Goal: Transaction & Acquisition: Purchase product/service

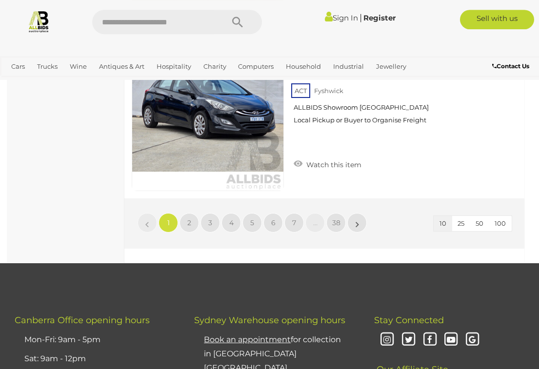
scroll to position [1636, 0]
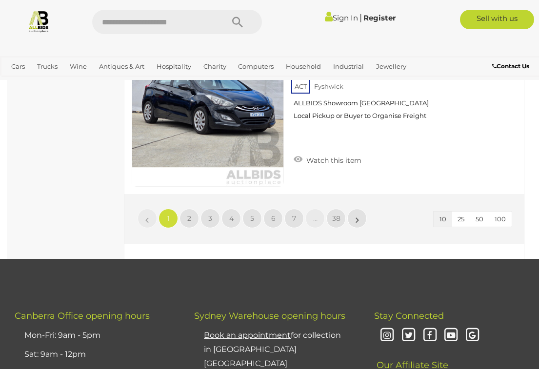
click at [192, 217] on link "2" at bounding box center [190, 219] width 20 height 20
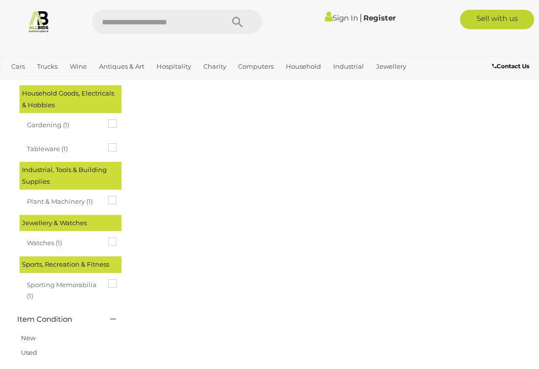
scroll to position [0, 0]
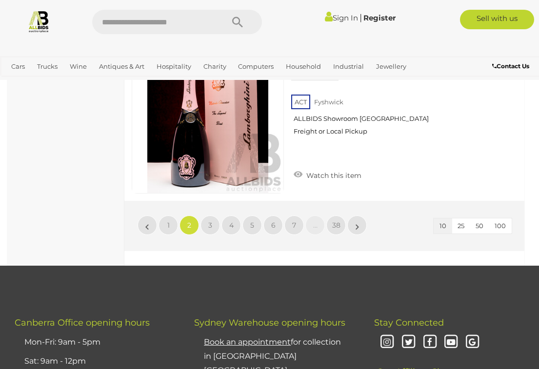
scroll to position [1630, 0]
click at [212, 221] on span "3" at bounding box center [210, 225] width 4 height 9
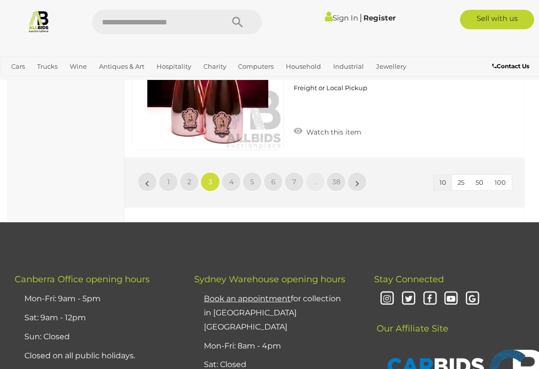
scroll to position [1672, 0]
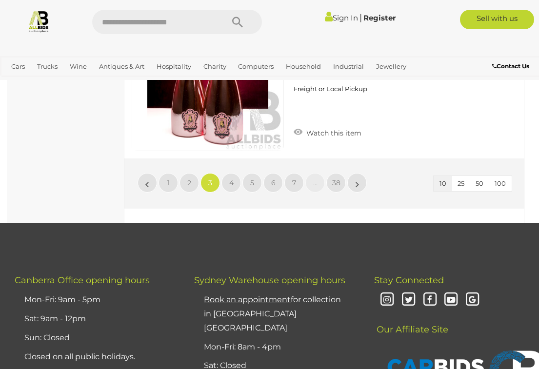
click at [235, 179] on link "4" at bounding box center [232, 183] width 20 height 20
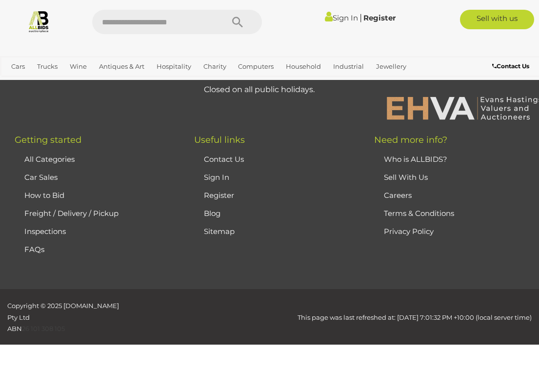
scroll to position [0, 0]
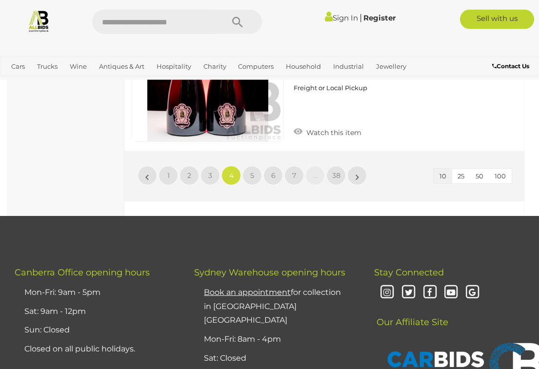
scroll to position [1684, 0]
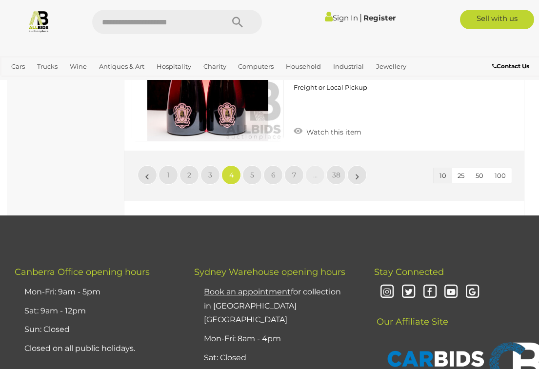
click at [250, 171] on span "5" at bounding box center [252, 175] width 4 height 9
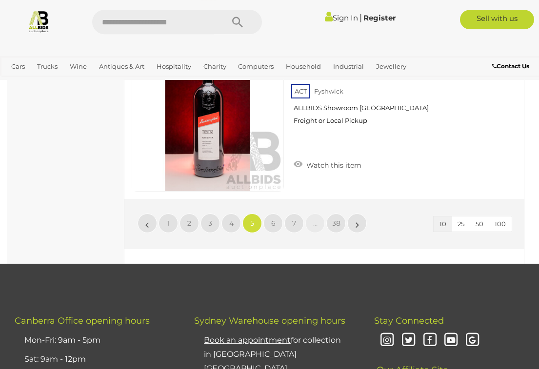
scroll to position [1632, 0]
click at [272, 223] on span "6" at bounding box center [273, 223] width 4 height 9
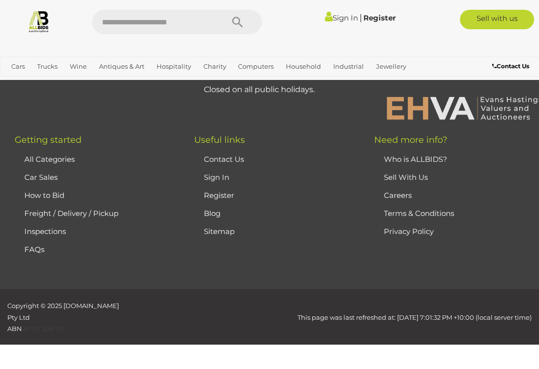
scroll to position [0, 0]
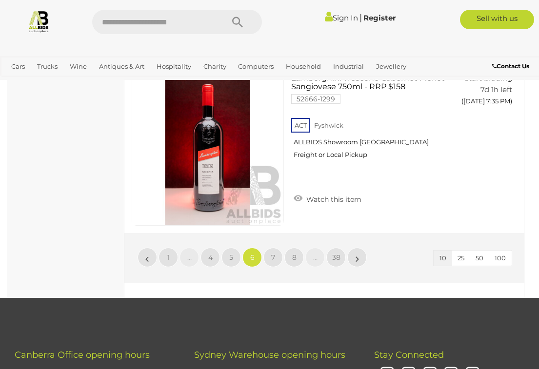
scroll to position [1597, 0]
click at [275, 251] on link "7" at bounding box center [274, 258] width 20 height 20
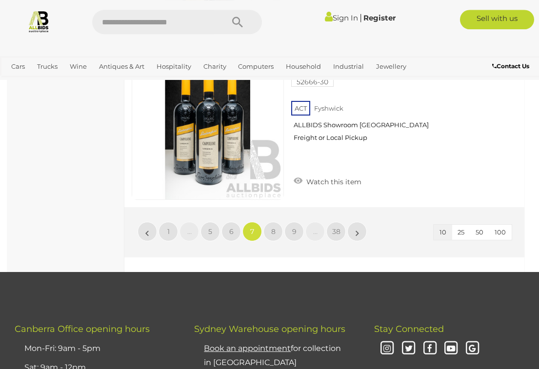
scroll to position [1623, 0]
click at [270, 231] on link "8" at bounding box center [274, 232] width 20 height 20
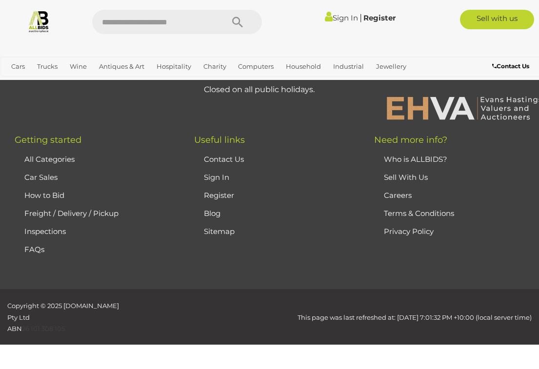
scroll to position [0, 0]
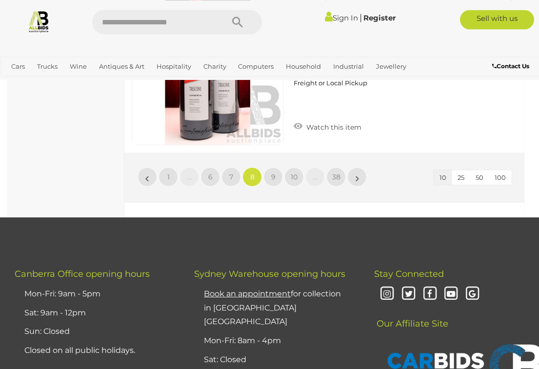
scroll to position [1682, 0]
click at [270, 175] on link "9" at bounding box center [274, 177] width 20 height 20
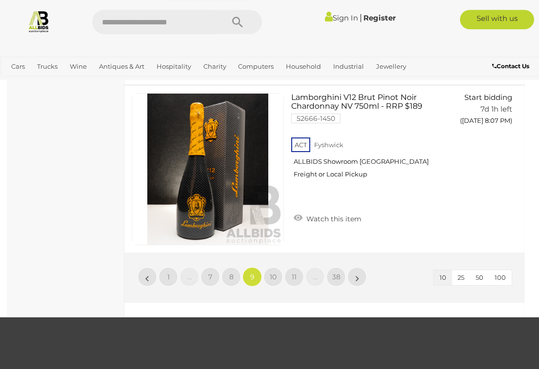
scroll to position [1578, 0]
click at [270, 275] on span "10" at bounding box center [273, 277] width 7 height 9
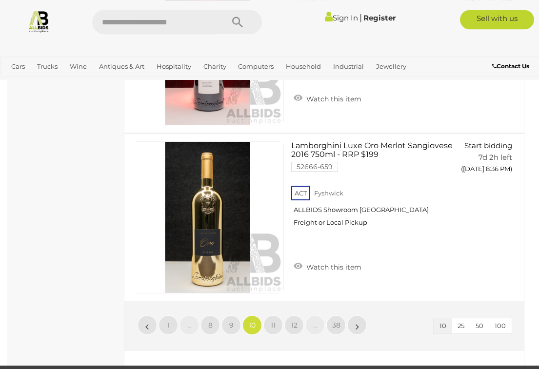
scroll to position [1530, 0]
click at [270, 329] on link "11" at bounding box center [274, 326] width 20 height 20
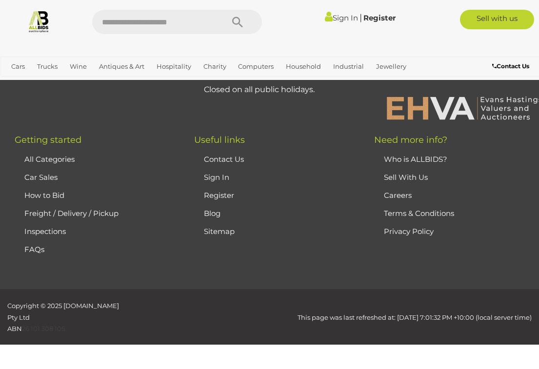
scroll to position [0, 0]
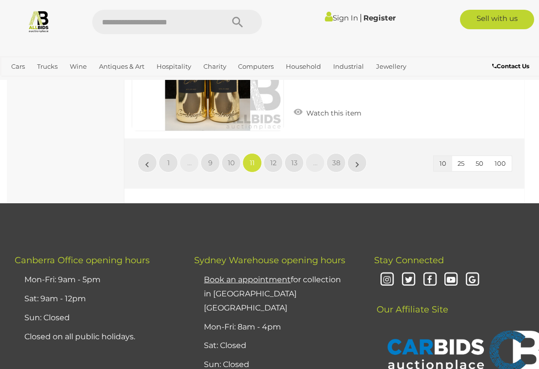
scroll to position [1643, 0]
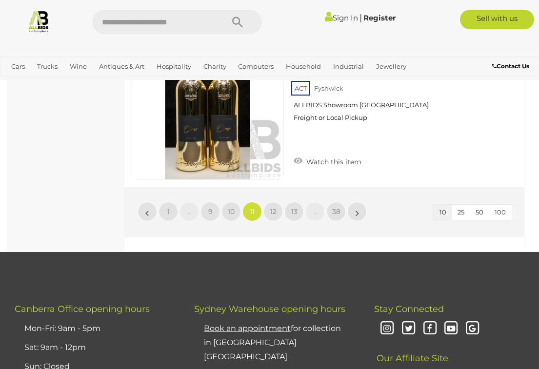
click at [271, 202] on link "12" at bounding box center [274, 212] width 20 height 20
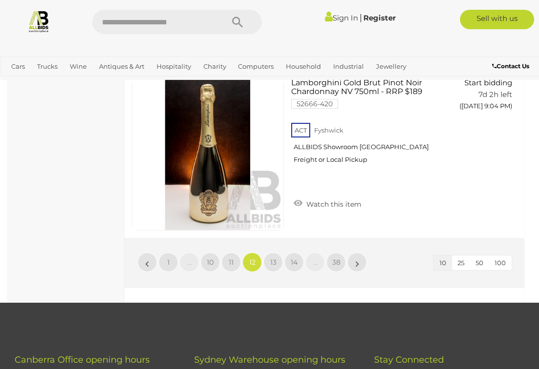
scroll to position [1594, 0]
click at [276, 253] on link "13" at bounding box center [274, 263] width 20 height 20
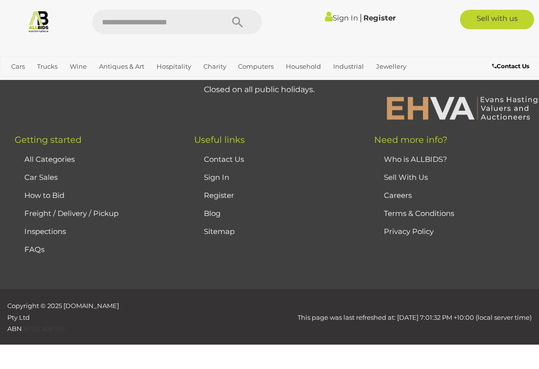
scroll to position [0, 0]
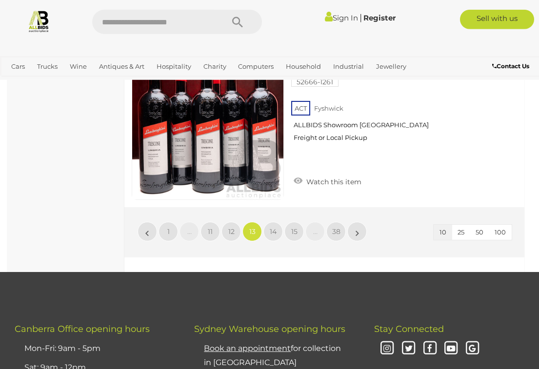
scroll to position [1624, 0]
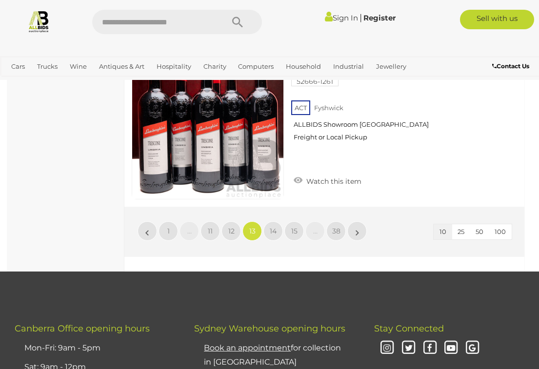
click at [274, 228] on span "14" at bounding box center [273, 231] width 7 height 9
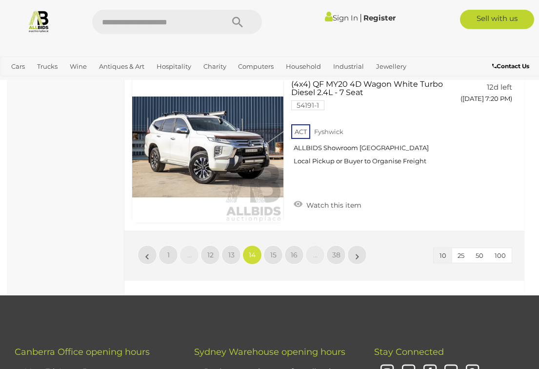
scroll to position [1605, 0]
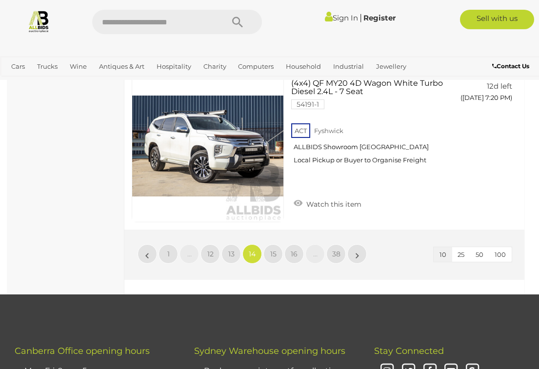
click at [271, 250] on span "15" at bounding box center [273, 254] width 6 height 9
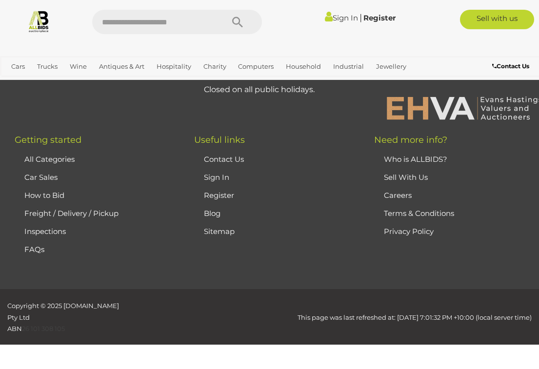
scroll to position [0, 0]
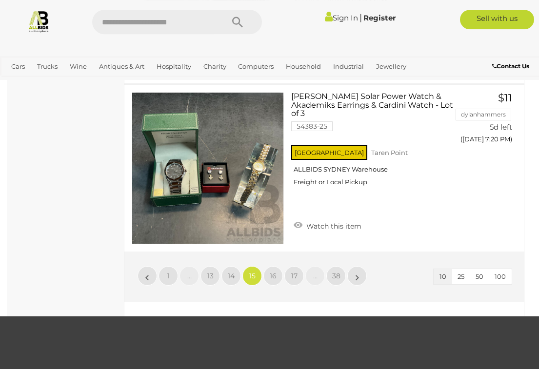
scroll to position [1579, 0]
click at [275, 277] on span "16" at bounding box center [273, 276] width 7 height 9
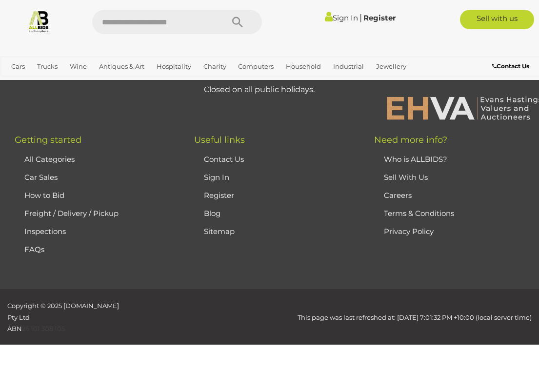
scroll to position [0, 0]
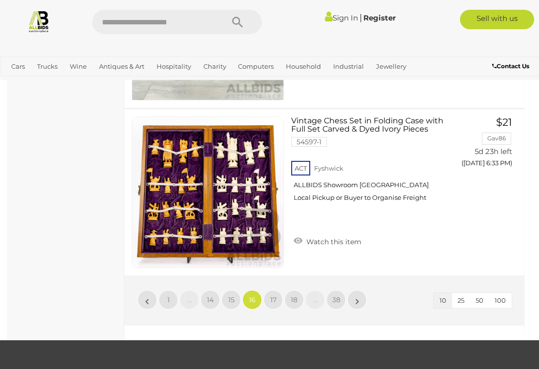
scroll to position [1585, 0]
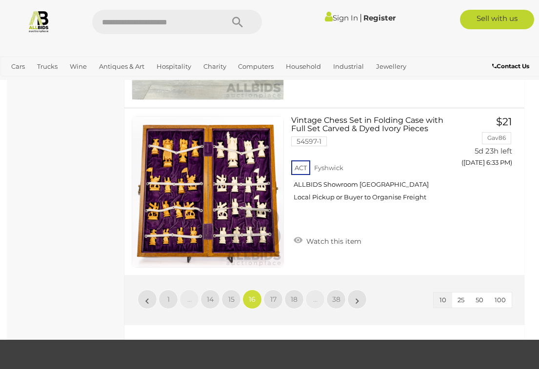
click at [274, 290] on link "17" at bounding box center [274, 300] width 20 height 20
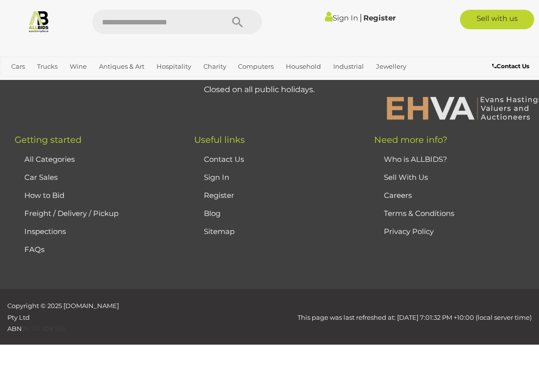
scroll to position [0, 0]
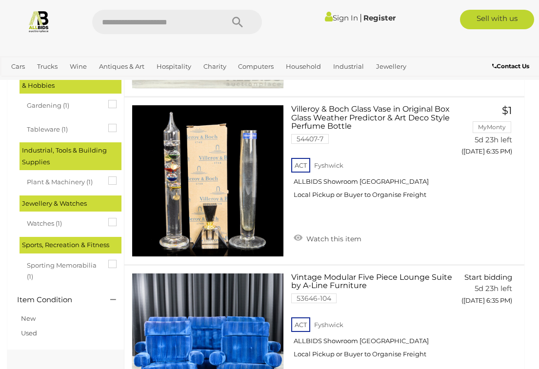
scroll to position [745, 0]
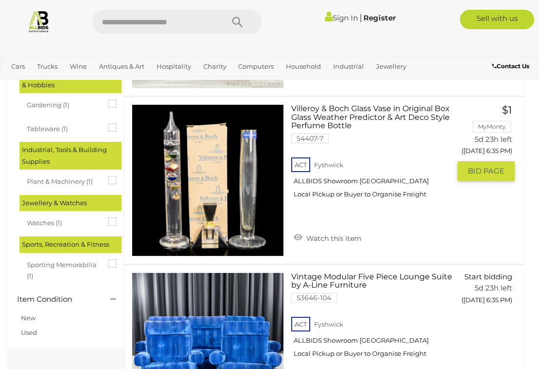
click at [473, 166] on span "BID PAGE" at bounding box center [486, 171] width 37 height 10
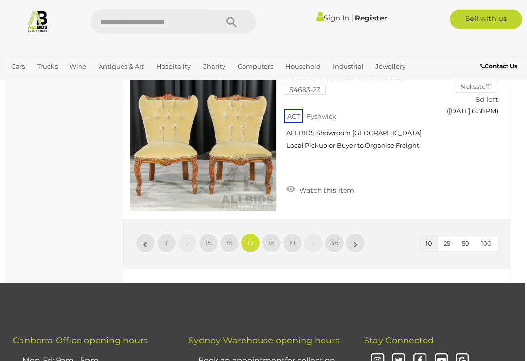
scroll to position [1618, 2]
click at [272, 239] on span "18" at bounding box center [271, 243] width 7 height 9
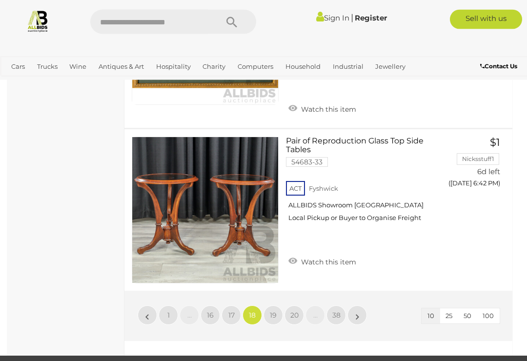
scroll to position [1511, 0]
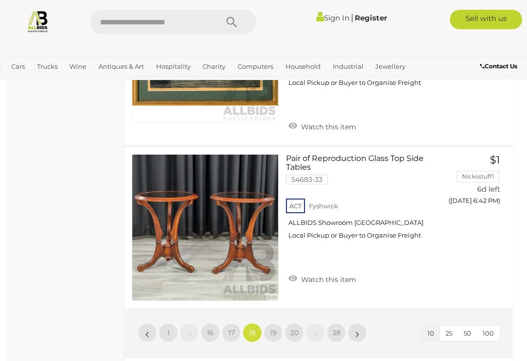
click at [271, 328] on span "19" at bounding box center [273, 332] width 7 height 9
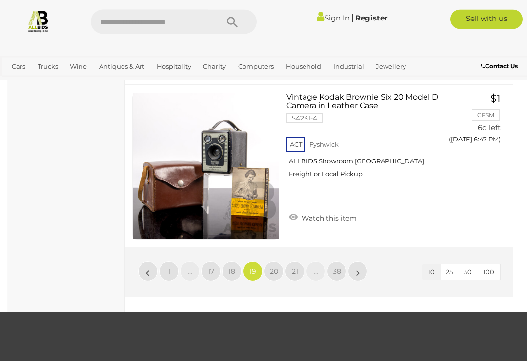
scroll to position [1562, 0]
click at [272, 267] on span "20" at bounding box center [273, 271] width 8 height 9
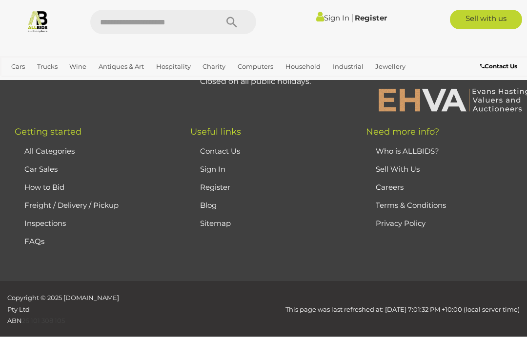
scroll to position [0, 0]
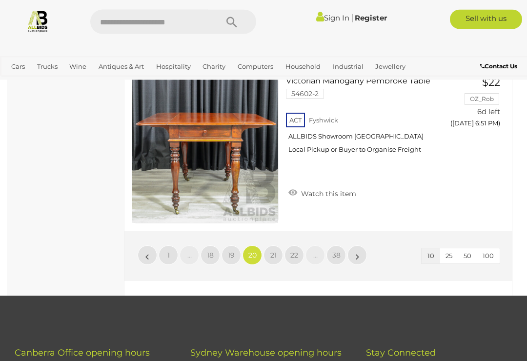
scroll to position [1549, 0]
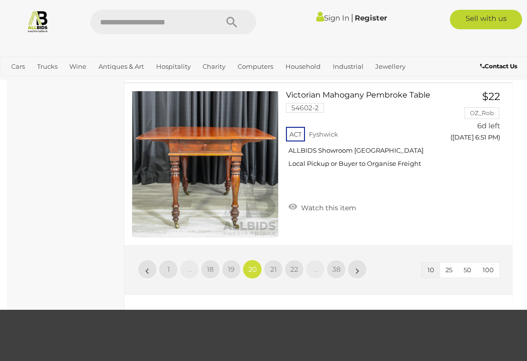
click at [271, 265] on span "21" at bounding box center [273, 269] width 6 height 9
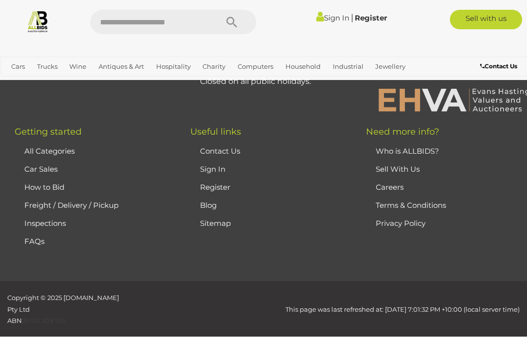
scroll to position [0, 0]
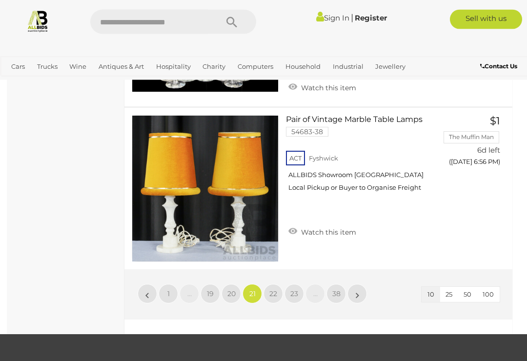
scroll to position [1533, 0]
click at [270, 289] on span "22" at bounding box center [273, 293] width 8 height 9
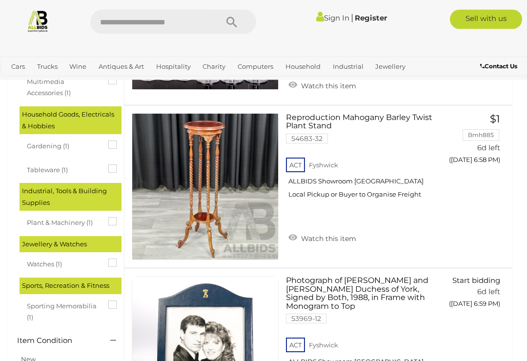
scroll to position [695, 0]
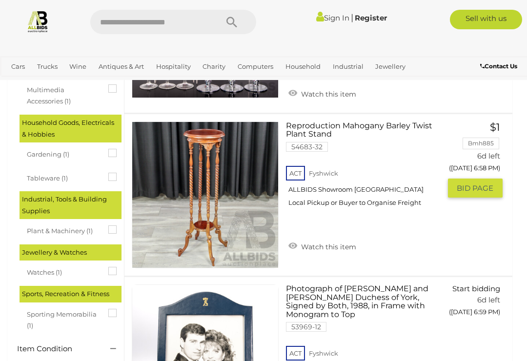
click at [465, 182] on button "GO TO BID PAGE" at bounding box center [475, 189] width 55 height 20
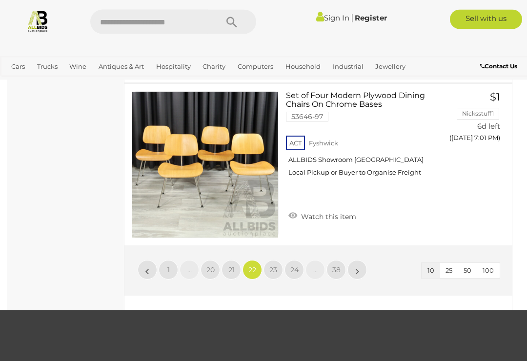
scroll to position [1564, 0]
click at [213, 265] on span "20" at bounding box center [210, 269] width 8 height 9
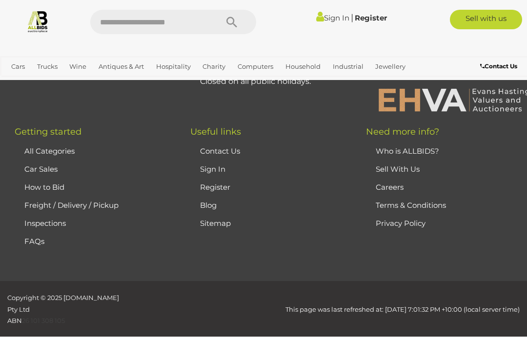
scroll to position [0, 0]
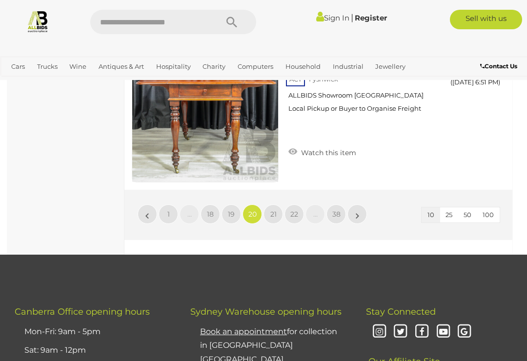
scroll to position [1603, 0]
click at [217, 205] on link "18" at bounding box center [211, 215] width 20 height 20
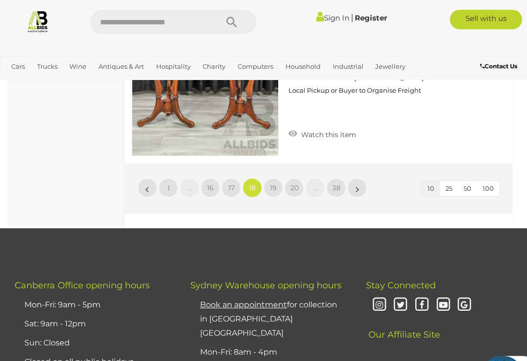
scroll to position [1694, 0]
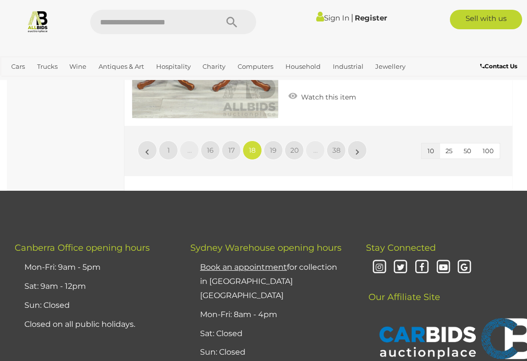
click at [227, 141] on link "17" at bounding box center [232, 151] width 20 height 20
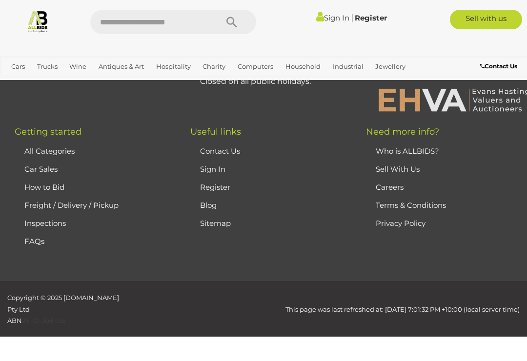
scroll to position [0, 0]
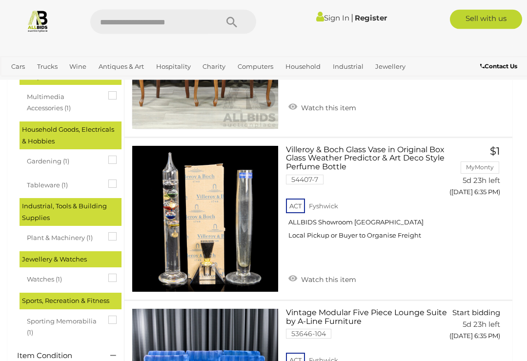
scroll to position [689, 0]
click at [460, 212] on span "BID PAGE" at bounding box center [475, 212] width 37 height 10
click at [322, 271] on link "Watch this item" at bounding box center [322, 278] width 73 height 15
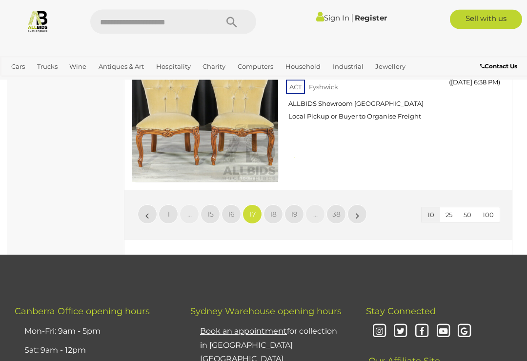
scroll to position [1662, 0]
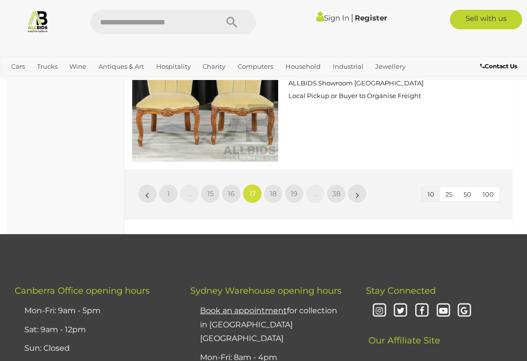
click at [295, 189] on span "19" at bounding box center [294, 193] width 7 height 9
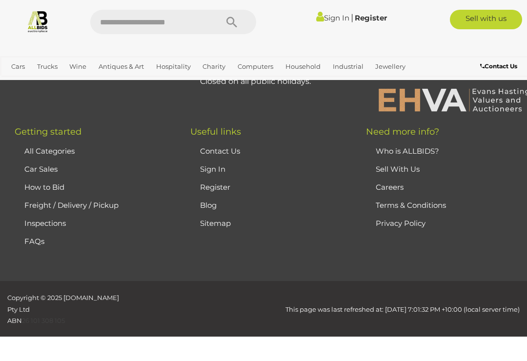
scroll to position [0, 0]
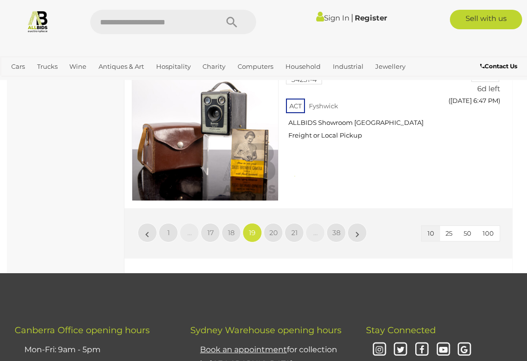
scroll to position [1592, 0]
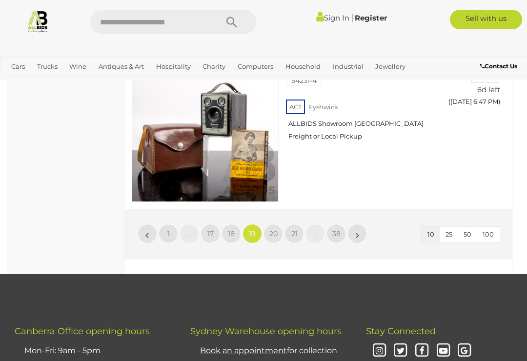
click at [294, 229] on span "21" at bounding box center [294, 233] width 6 height 9
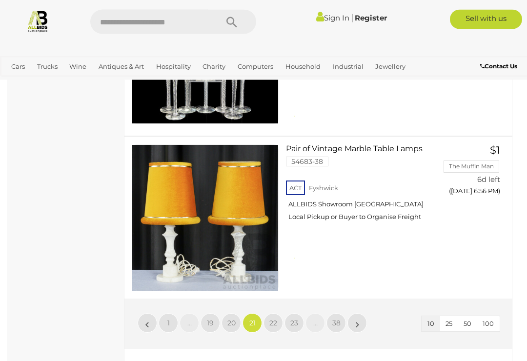
scroll to position [1505, 0]
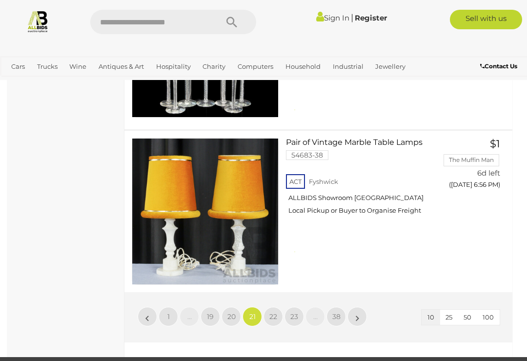
click at [275, 312] on span "22" at bounding box center [273, 316] width 8 height 9
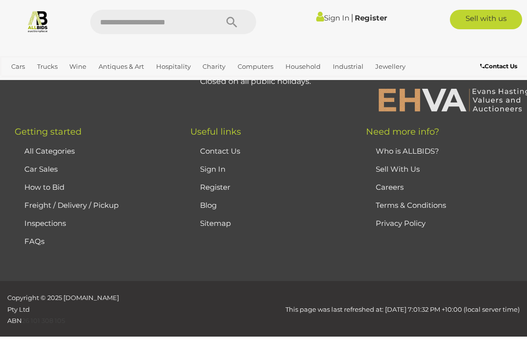
scroll to position [0, 0]
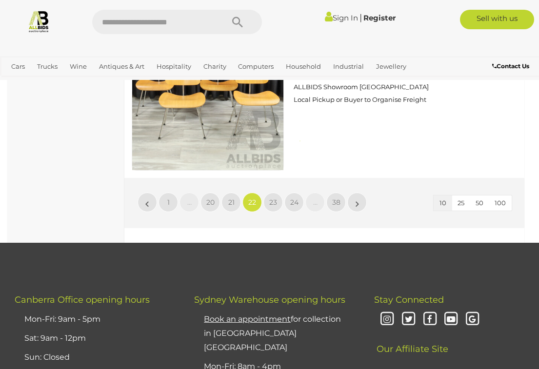
scroll to position [1646, 0]
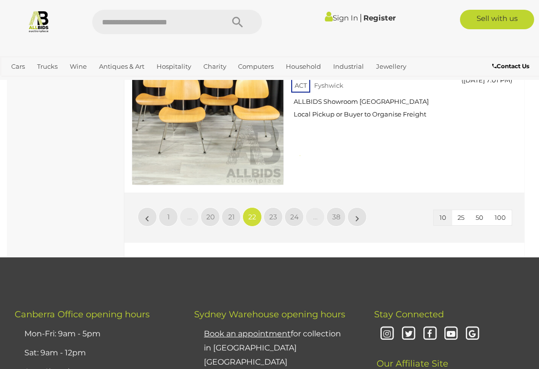
click at [261, 217] on link "22" at bounding box center [253, 217] width 20 height 20
click at [281, 217] on link "23" at bounding box center [274, 217] width 20 height 20
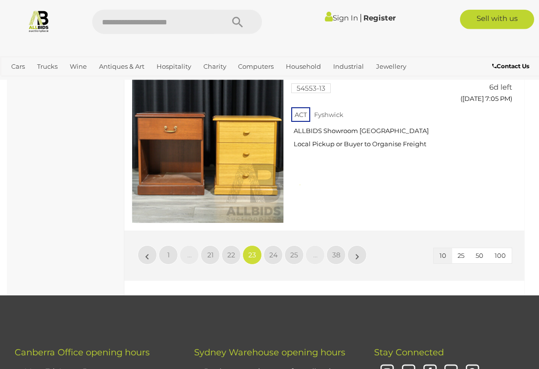
scroll to position [1597, 0]
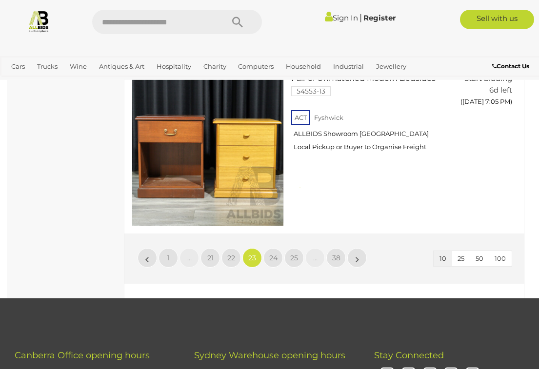
click at [275, 252] on link "24" at bounding box center [274, 258] width 20 height 20
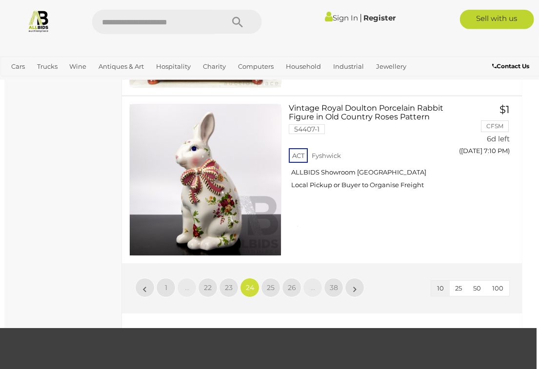
scroll to position [1556, 3]
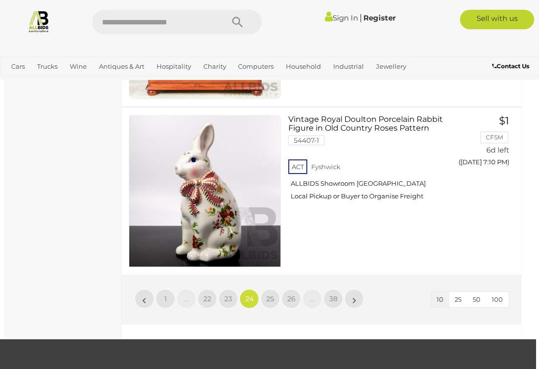
click at [275, 298] on link "25" at bounding box center [271, 299] width 20 height 20
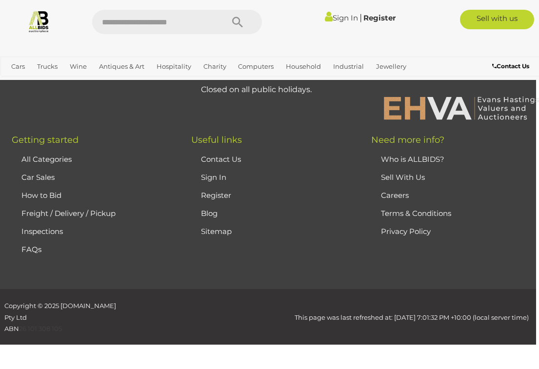
scroll to position [0, 0]
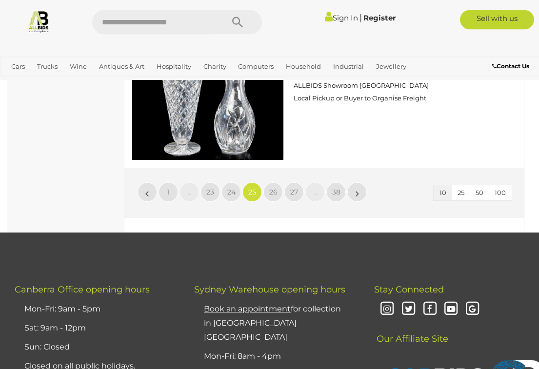
scroll to position [1671, 0]
click at [279, 185] on link "26" at bounding box center [274, 193] width 20 height 20
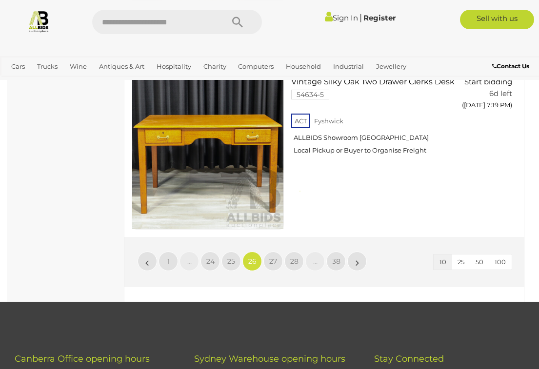
scroll to position [1608, 0]
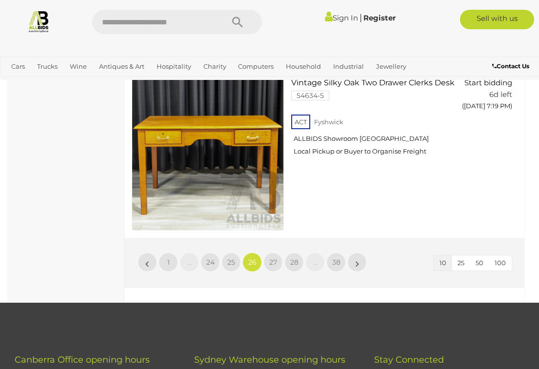
click at [277, 258] on span "27" at bounding box center [273, 262] width 8 height 9
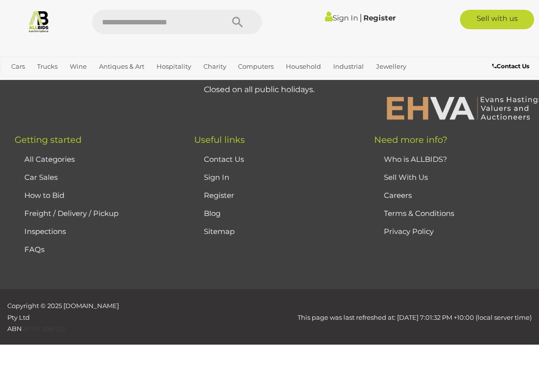
scroll to position [0, 0]
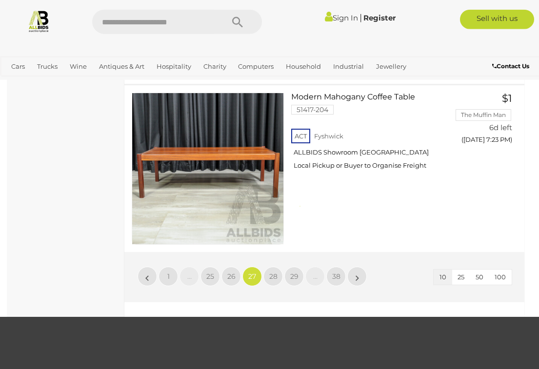
scroll to position [1579, 0]
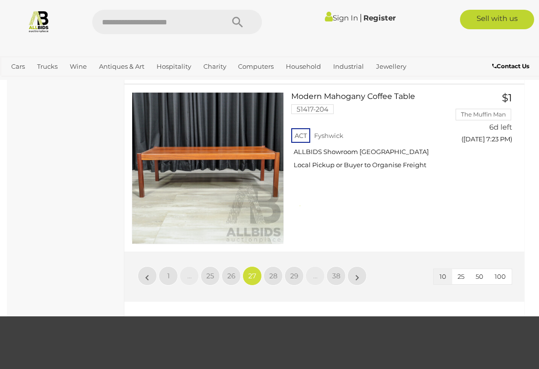
click at [269, 268] on link "28" at bounding box center [274, 276] width 20 height 20
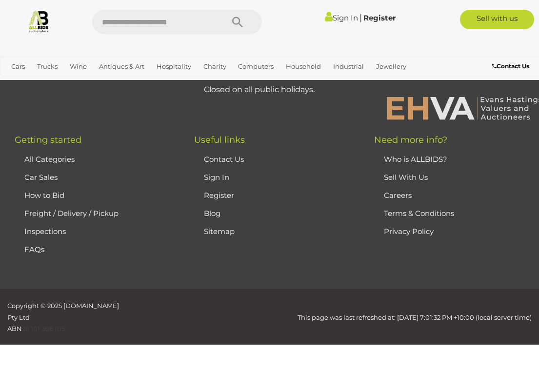
scroll to position [0, 0]
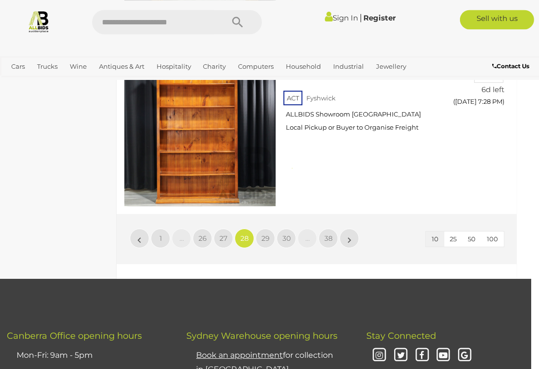
scroll to position [1621, 8]
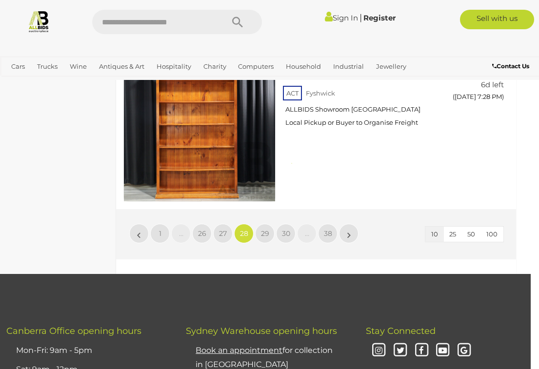
click at [265, 233] on span "29" at bounding box center [265, 233] width 8 height 9
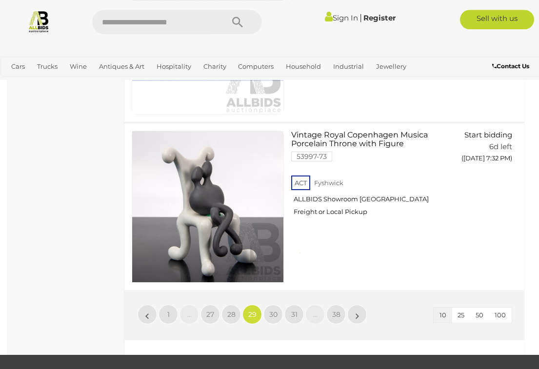
scroll to position [1548, 0]
click at [270, 310] on span "30" at bounding box center [273, 314] width 8 height 9
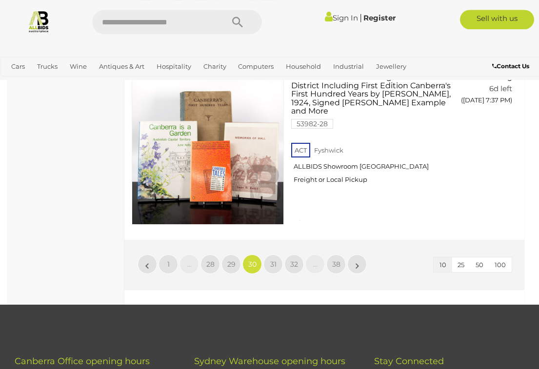
scroll to position [1627, 0]
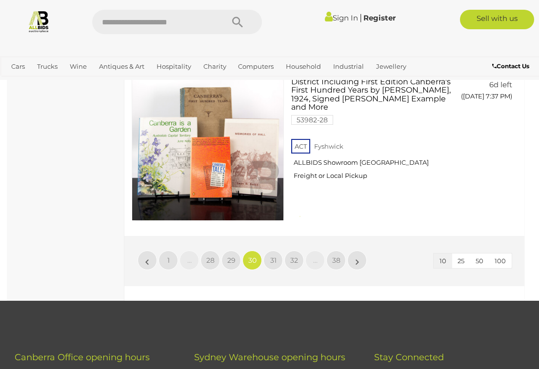
click at [270, 251] on link "31" at bounding box center [274, 261] width 20 height 20
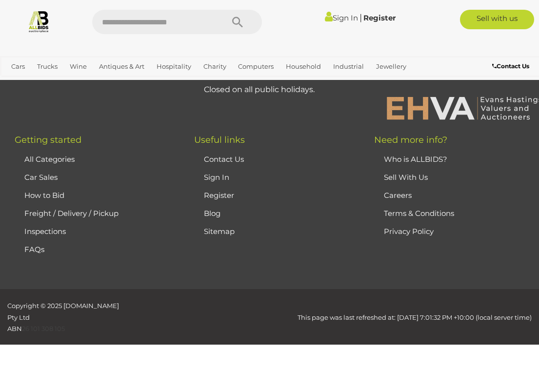
scroll to position [0, 0]
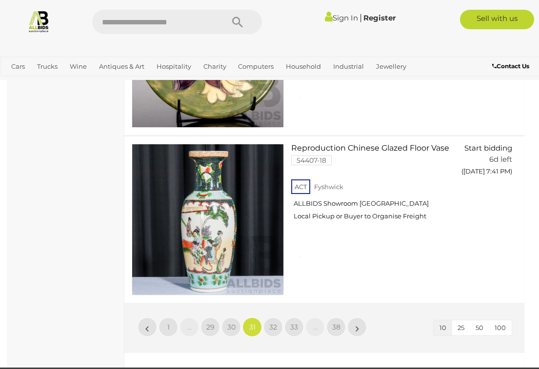
scroll to position [1560, 0]
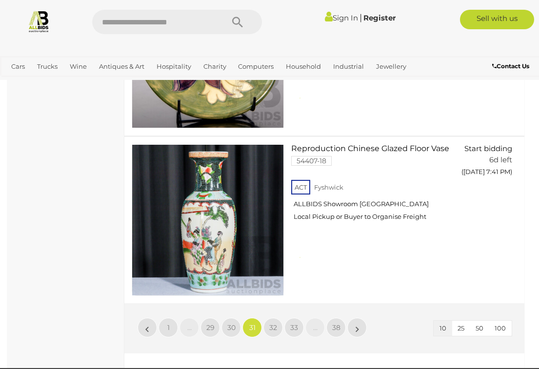
click at [268, 318] on link "32" at bounding box center [274, 328] width 20 height 20
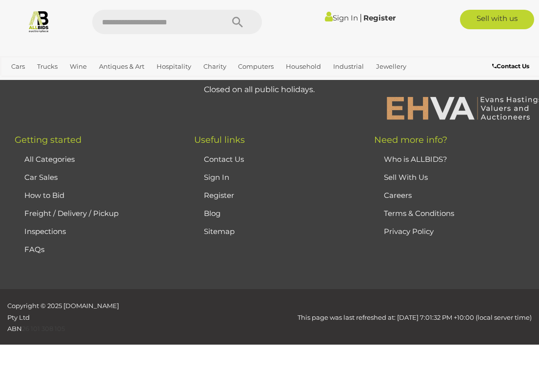
scroll to position [0, 0]
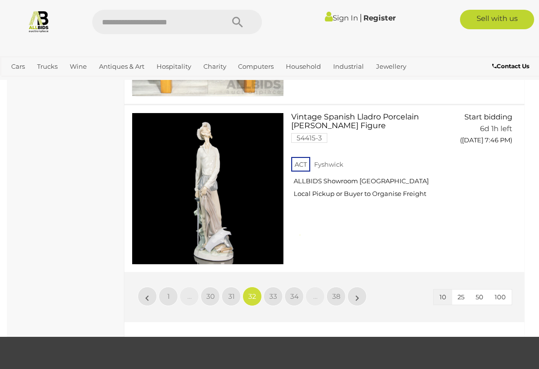
scroll to position [1557, 0]
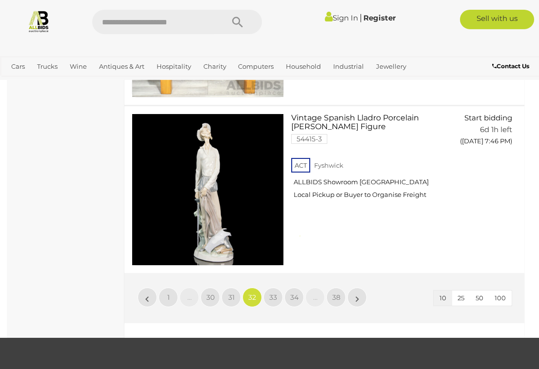
click at [275, 298] on span "33" at bounding box center [273, 297] width 8 height 9
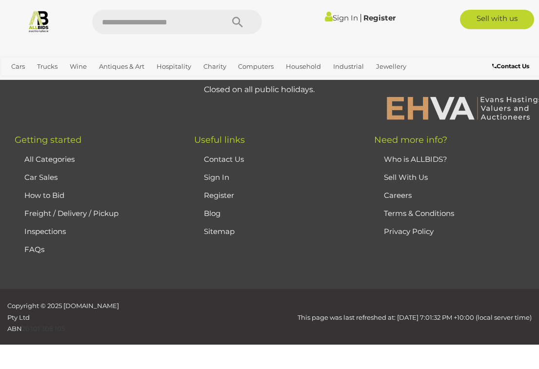
scroll to position [0, 0]
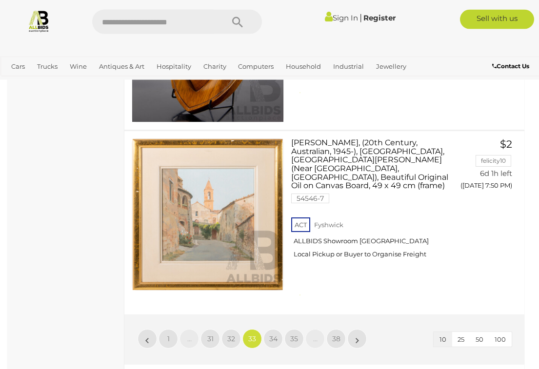
scroll to position [1528, 0]
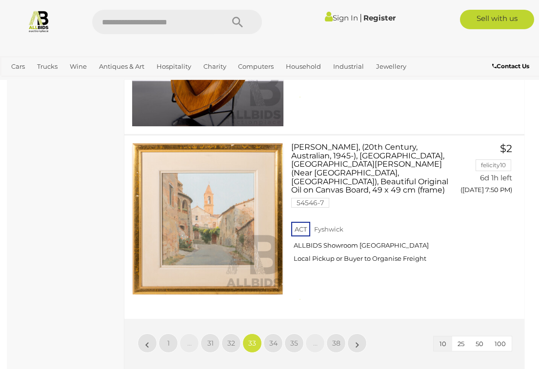
click at [273, 339] on span "34" at bounding box center [273, 343] width 8 height 9
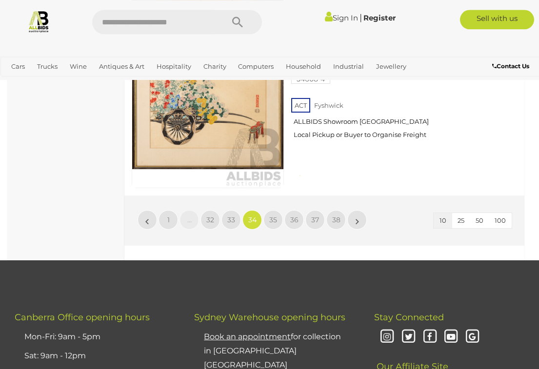
scroll to position [1638, 0]
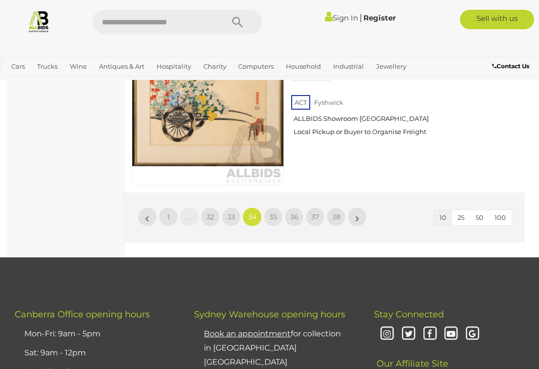
click at [276, 215] on span "35" at bounding box center [273, 217] width 8 height 9
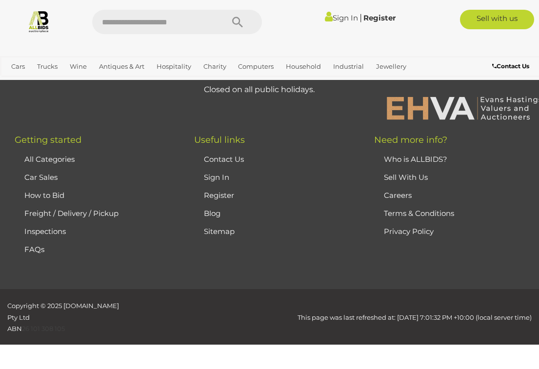
scroll to position [0, 0]
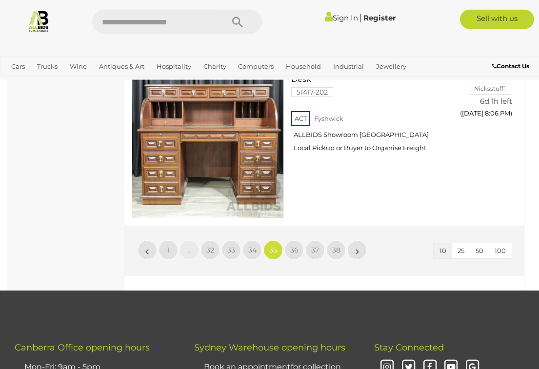
scroll to position [1640, 0]
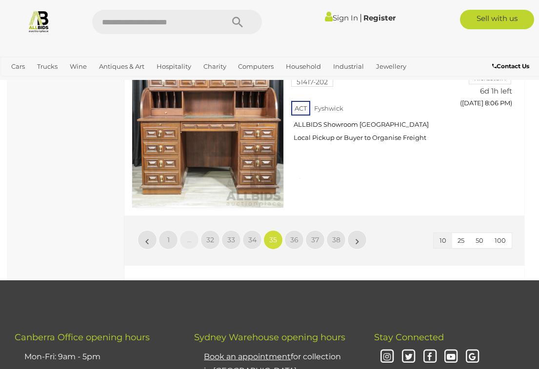
click at [299, 230] on link "36" at bounding box center [295, 240] width 20 height 20
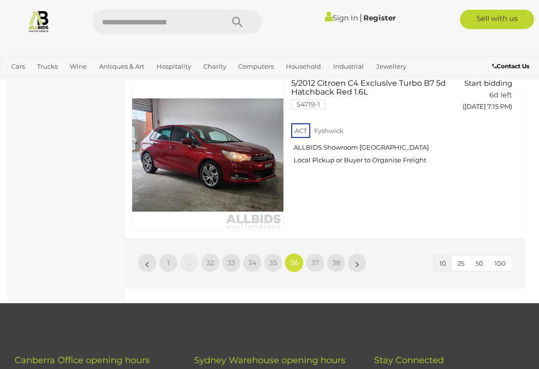
scroll to position [1600, 0]
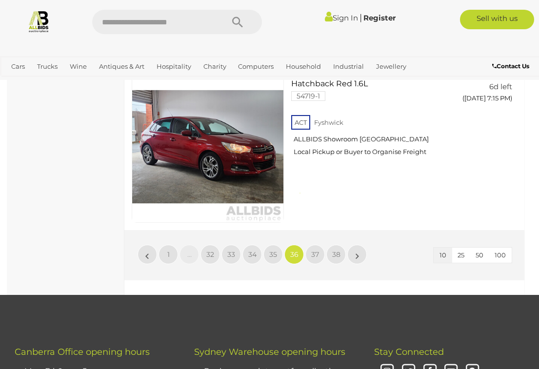
click at [313, 250] on span "37" at bounding box center [315, 254] width 8 height 9
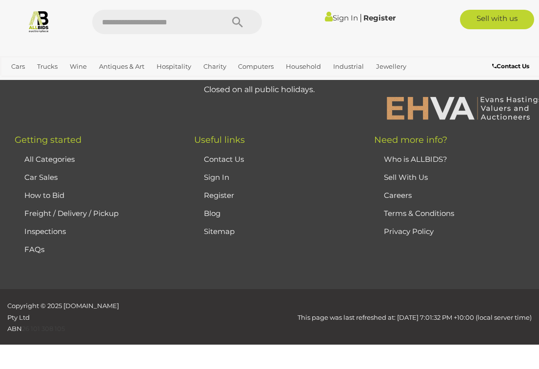
scroll to position [0, 0]
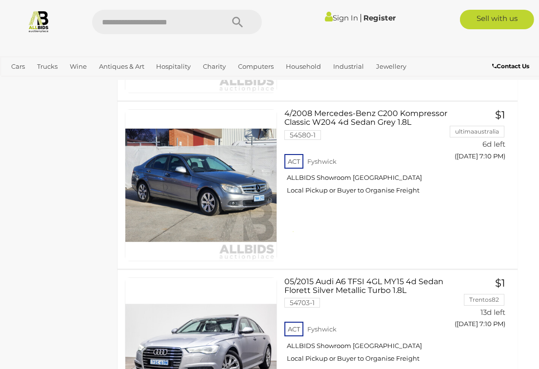
scroll to position [1058, 7]
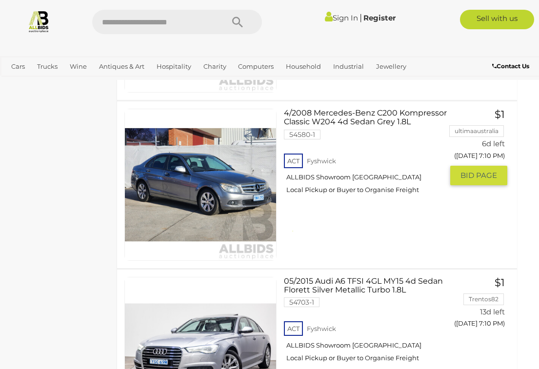
click at [470, 185] on button "GO TO BID PAGE" at bounding box center [478, 176] width 57 height 20
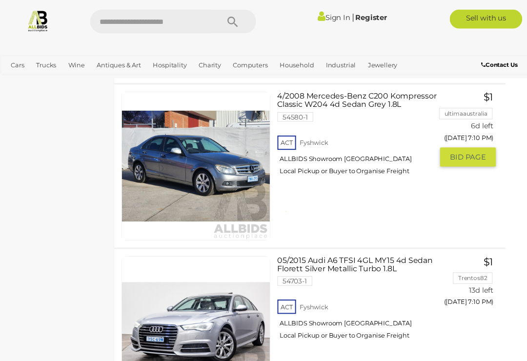
scroll to position [1050, 9]
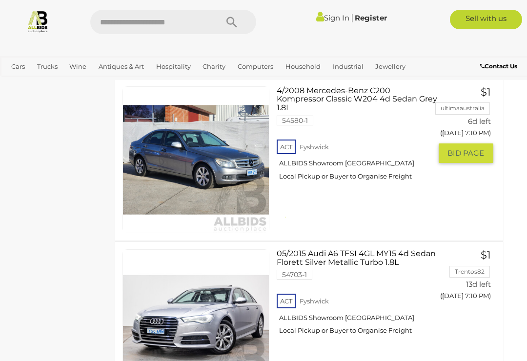
click at [467, 158] on span "BID PAGE" at bounding box center [466, 153] width 37 height 10
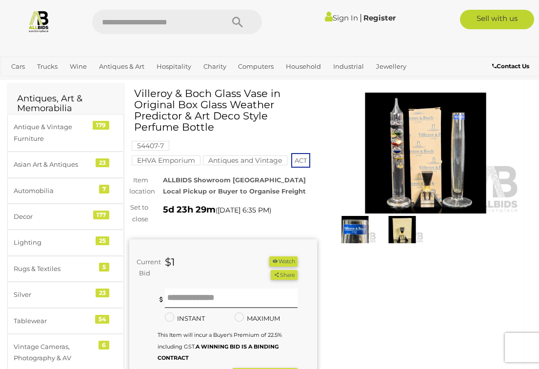
scroll to position [32, 0]
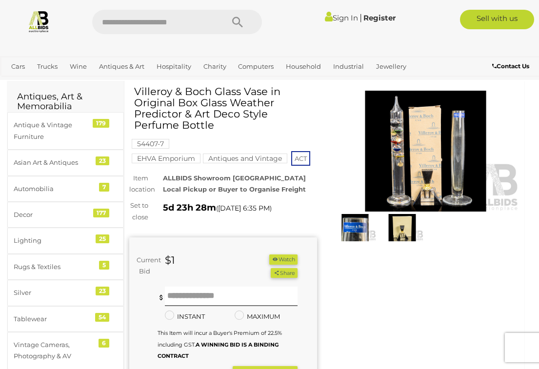
click at [422, 166] on img at bounding box center [426, 151] width 188 height 121
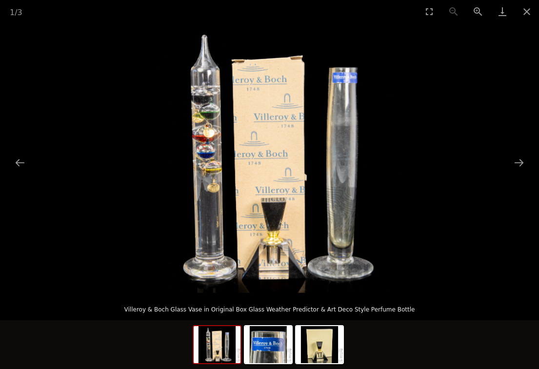
click at [518, 171] on button "Next slide" at bounding box center [519, 162] width 20 height 19
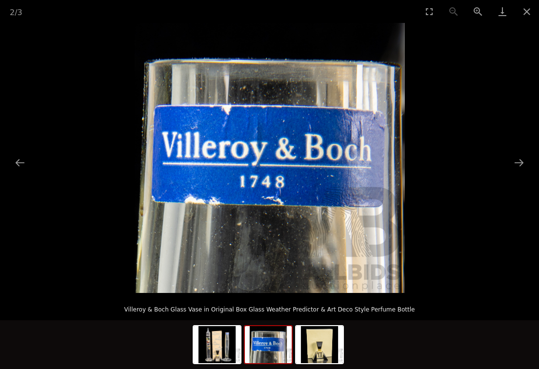
click at [516, 172] on button "Next slide" at bounding box center [519, 162] width 20 height 19
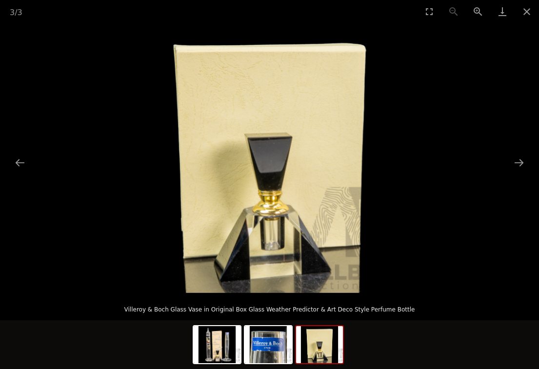
click at [521, 167] on button "Next slide" at bounding box center [519, 162] width 20 height 19
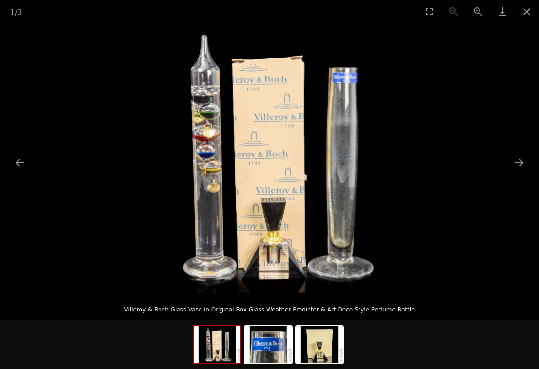
click at [524, 18] on button "Close gallery" at bounding box center [527, 11] width 24 height 23
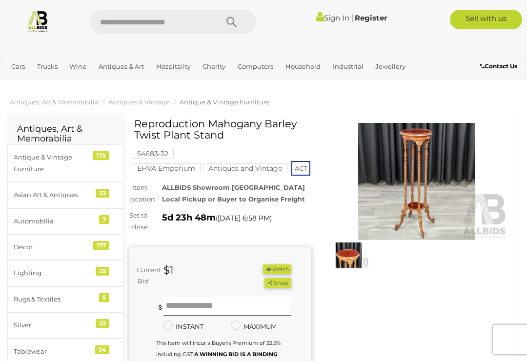
click at [422, 183] on img at bounding box center [417, 181] width 182 height 117
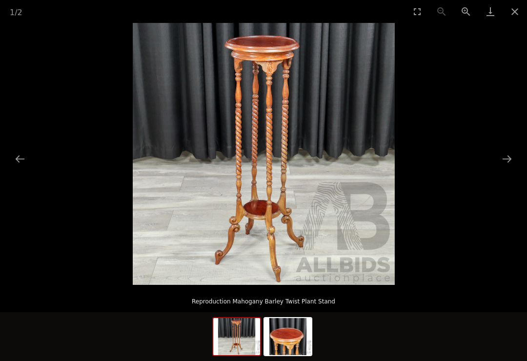
click at [512, 15] on button "Close gallery" at bounding box center [515, 11] width 24 height 23
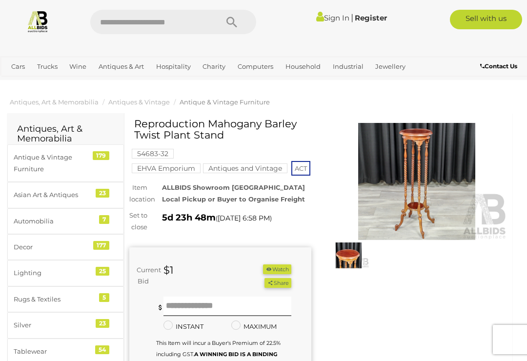
click at [421, 313] on div "Warranty Charity )" at bounding box center [318, 299] width 393 height 363
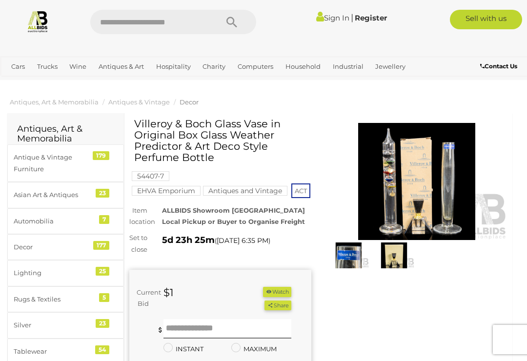
click at [409, 208] on img at bounding box center [417, 181] width 182 height 117
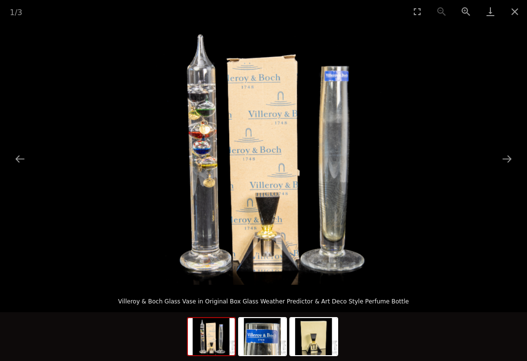
click at [510, 15] on button "Close gallery" at bounding box center [515, 11] width 24 height 23
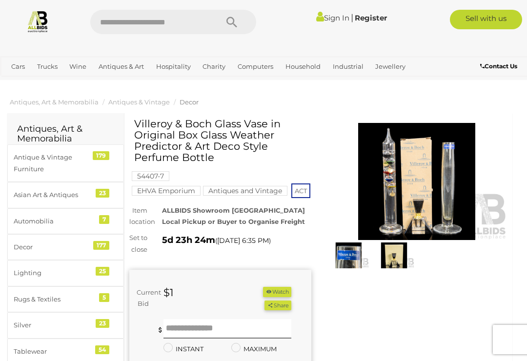
click at [342, 308] on div "Warranty Charity )" at bounding box center [318, 311] width 393 height 386
